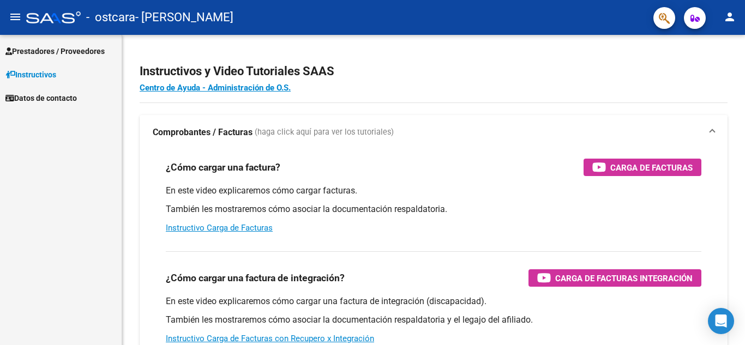
click at [63, 56] on span "Prestadores / Proveedores" at bounding box center [54, 51] width 99 height 12
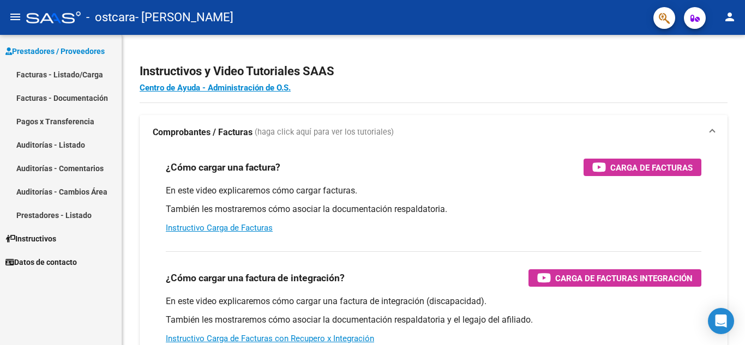
click at [58, 65] on link "Facturas - Listado/Carga" at bounding box center [61, 74] width 122 height 23
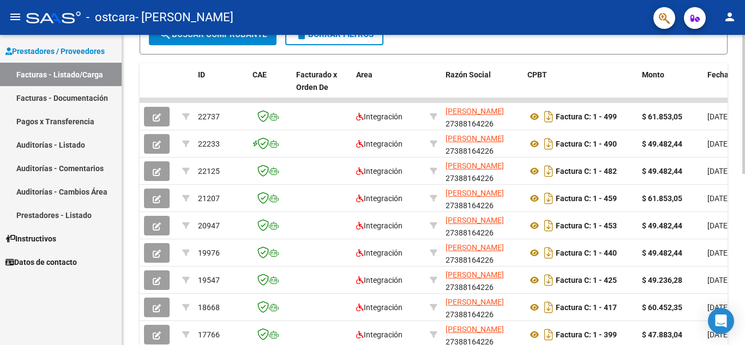
scroll to position [287, 0]
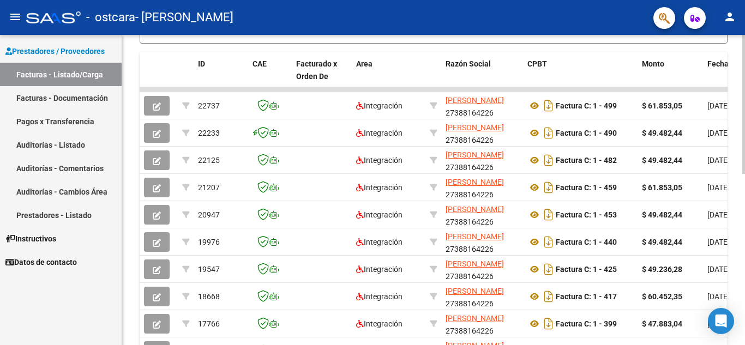
click at [745, 214] on div at bounding box center [744, 236] width 3 height 139
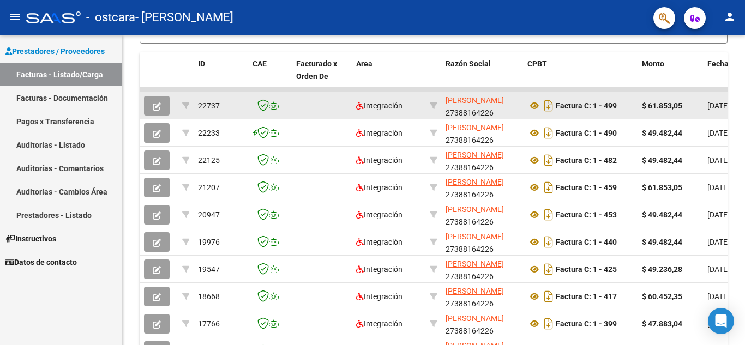
click at [626, 109] on div "Factura C: 1 - 499" at bounding box center [581, 105] width 106 height 17
click at [593, 109] on strong "Factura C: 1 - 499" at bounding box center [586, 105] width 61 height 9
click at [166, 100] on button "button" at bounding box center [157, 106] width 26 height 20
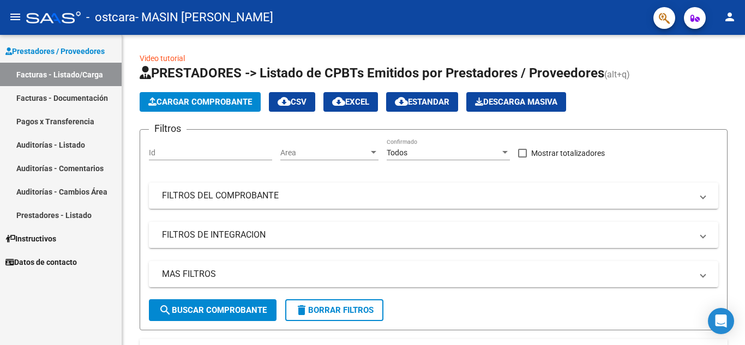
click at [71, 98] on link "Facturas - Documentación" at bounding box center [61, 97] width 122 height 23
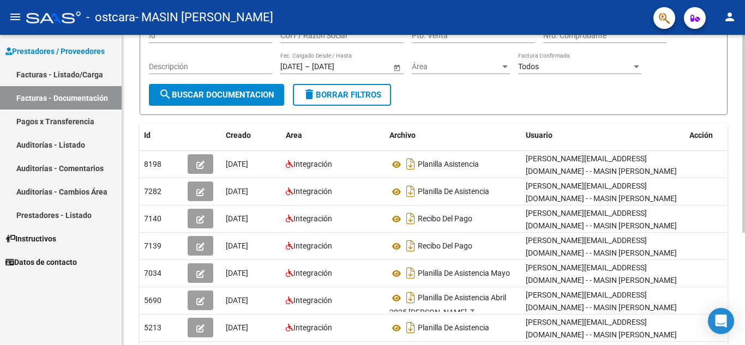
scroll to position [110, 0]
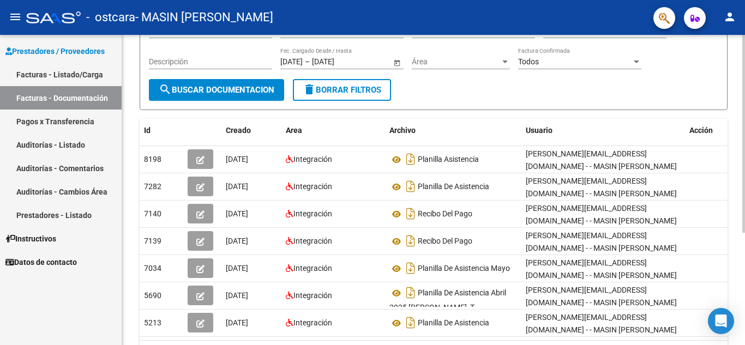
click at [745, 194] on div at bounding box center [744, 208] width 3 height 198
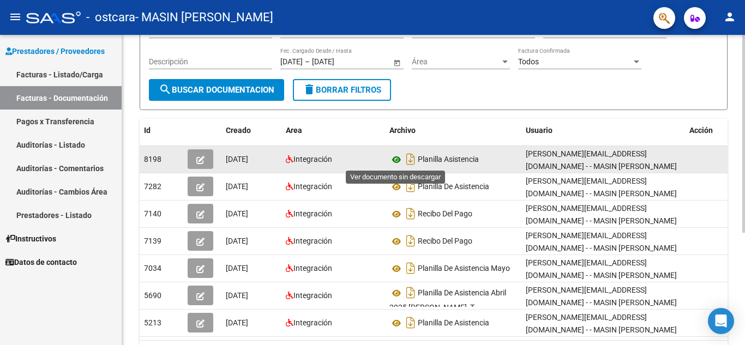
click at [396, 163] on icon at bounding box center [397, 159] width 14 height 13
click at [206, 160] on button "button" at bounding box center [201, 159] width 26 height 20
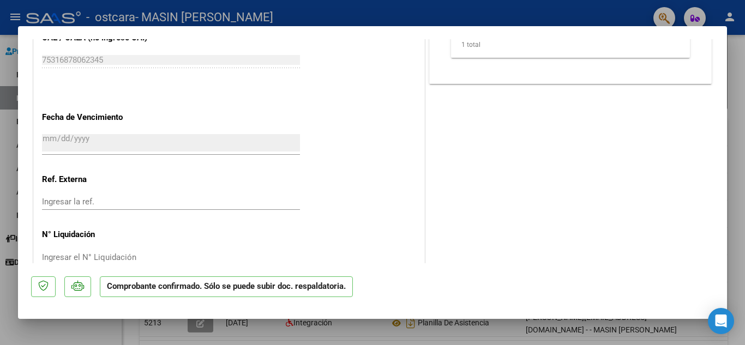
scroll to position [644, 0]
